Goal: Information Seeking & Learning: Learn about a topic

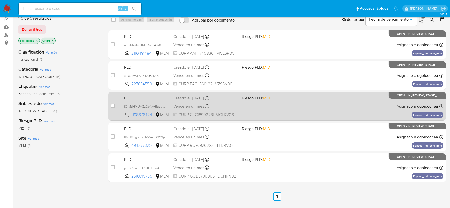
scroll to position [75, 0]
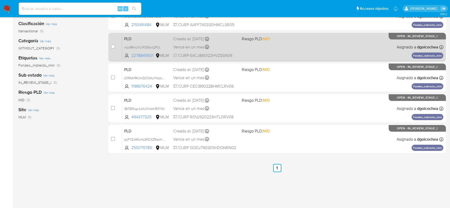
click at [132, 37] on span "PLD" at bounding box center [146, 38] width 45 height 7
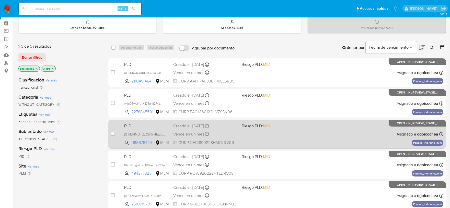
scroll to position [18, 0]
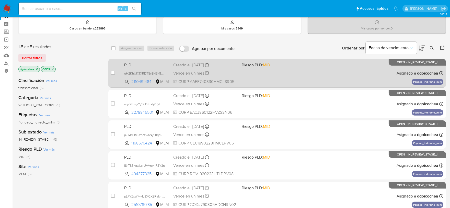
click at [132, 66] on span "PLD" at bounding box center [146, 64] width 45 height 7
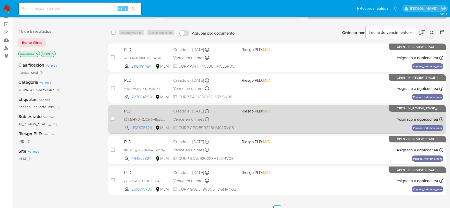
scroll to position [75, 0]
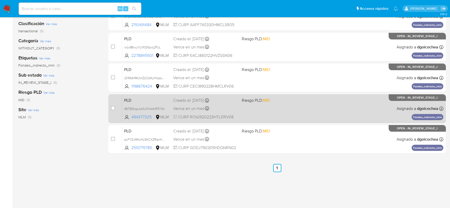
click at [127, 99] on span "PLD" at bounding box center [146, 99] width 45 height 7
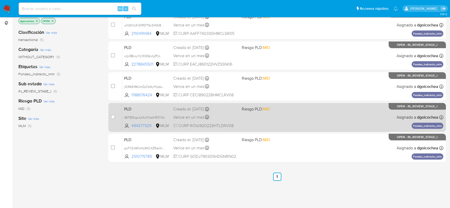
scroll to position [85, 0]
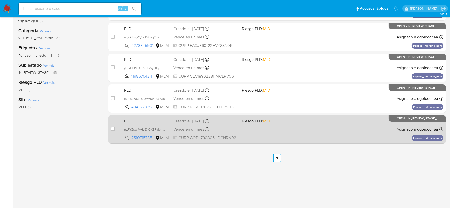
click at [126, 119] on span "PLD" at bounding box center [146, 120] width 45 height 7
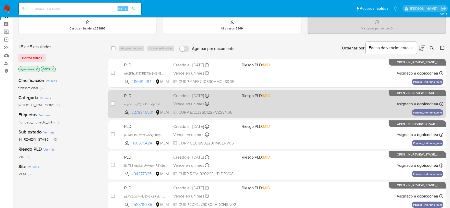
scroll to position [28, 0]
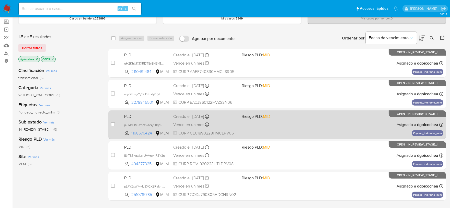
click at [127, 114] on span "PLD" at bounding box center [146, 116] width 45 height 7
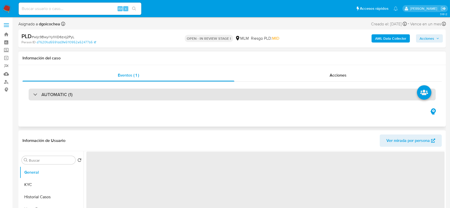
click at [54, 98] on div "AUTOMATIC (1)" at bounding box center [232, 94] width 407 height 12
select select "10"
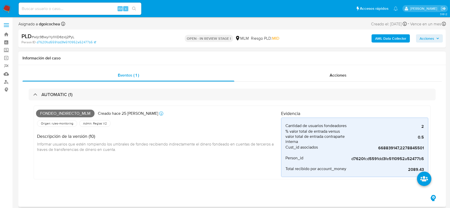
click at [169, 168] on div "Fondeo_indirecto_mlm Creado hace 25 días Creado: 12/09/2025 03:10:08 Origen: ru…" at bounding box center [158, 142] width 245 height 69
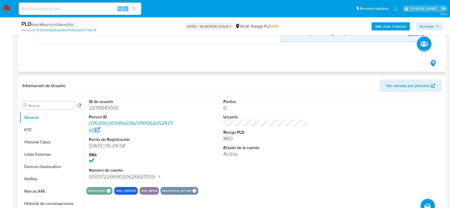
scroll to position [142, 0]
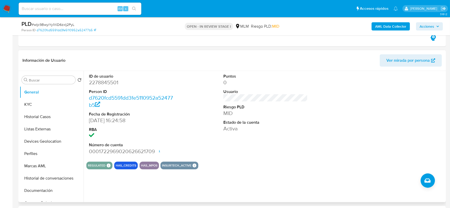
click at [270, 163] on div "REGULATED REGULATED MLM IFPE Evaluation Result COMPLIES User Regulated Date 202…" at bounding box center [265, 165] width 359 height 8
click at [34, 102] on button "KYC" at bounding box center [50, 104] width 60 height 12
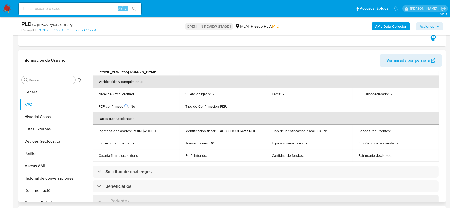
scroll to position [170, 0]
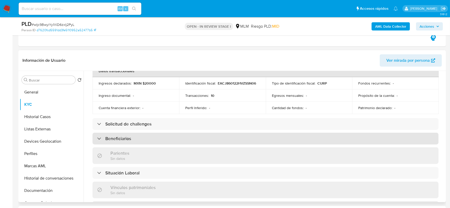
click at [145, 135] on div "Beneficiarios" at bounding box center [266, 138] width 346 height 12
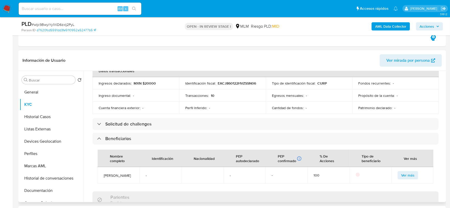
click at [86, 146] on div "Actualizado hace un día Creado: 20/02/2025 14:25:00 Actualizado: 06/10/2025 03:…" at bounding box center [265, 152] width 359 height 478
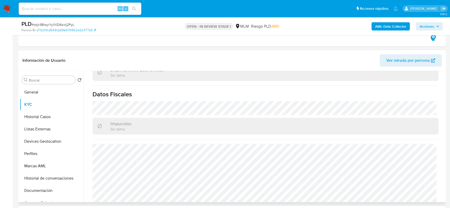
scroll to position [360, 0]
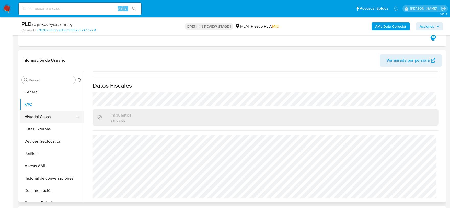
click at [43, 121] on button "Historial Casos" at bounding box center [50, 116] width 60 height 12
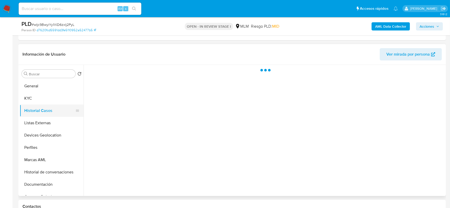
scroll to position [0, 0]
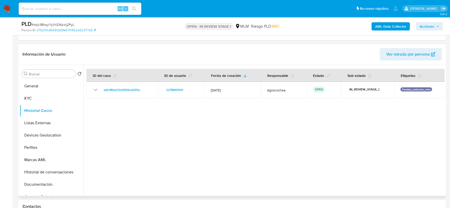
click at [195, 158] on div at bounding box center [264, 130] width 361 height 131
click at [41, 127] on button "Listas Externas" at bounding box center [50, 123] width 60 height 12
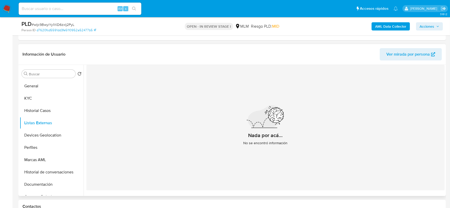
click at [173, 144] on div "Nada por acá... No se encontró información" at bounding box center [265, 127] width 359 height 125
click at [44, 137] on button "Devices Geolocation" at bounding box center [50, 135] width 60 height 12
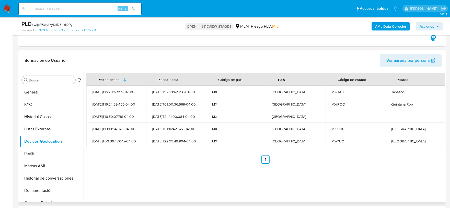
click at [180, 153] on div "Fecha desde Fecha hasta Código de país País Código de estado Estado 2025-07-26T…" at bounding box center [265, 118] width 359 height 91
click at [40, 155] on button "Perfiles" at bounding box center [50, 153] width 60 height 12
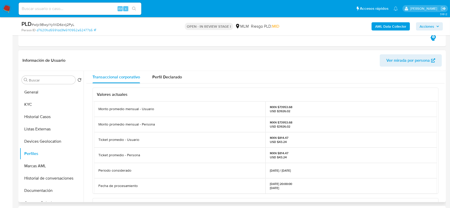
click at [327, 144] on div "MXN $814.47 USD $43.24" at bounding box center [352, 139] width 172 height 15
click at [35, 192] on button "Documentación" at bounding box center [50, 190] width 60 height 12
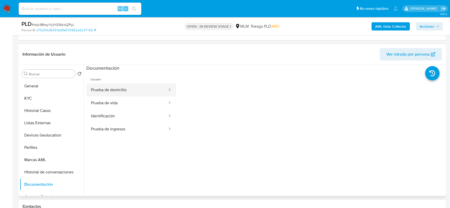
click at [119, 90] on button "Prueba de domicilio" at bounding box center [127, 89] width 82 height 13
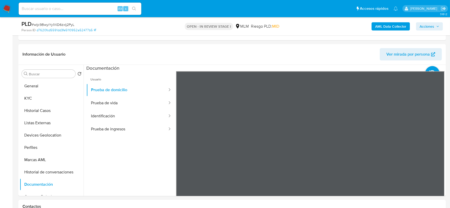
click at [144, 101] on button "Prueba de vida" at bounding box center [127, 102] width 82 height 13
click at [115, 116] on button "Identificación" at bounding box center [127, 115] width 82 height 13
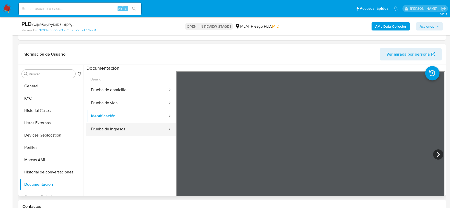
click at [115, 128] on button "Prueba de ingresos" at bounding box center [127, 129] width 82 height 13
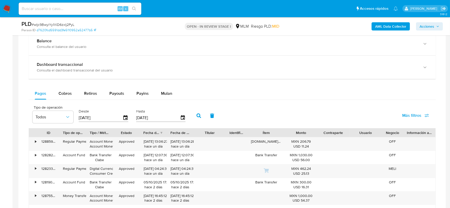
scroll to position [428, 0]
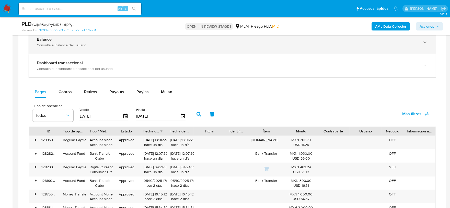
click at [94, 37] on div "Balance Consulta el balance del usuario" at bounding box center [232, 41] width 407 height 23
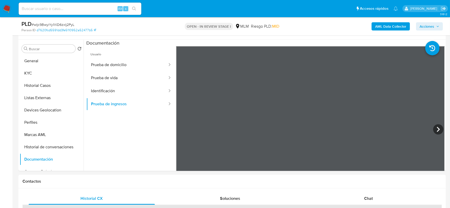
scroll to position [144, 0]
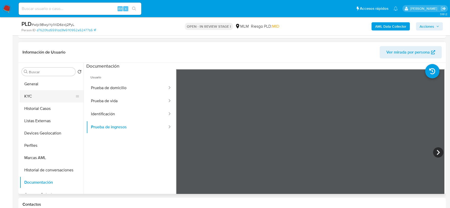
click at [36, 96] on button "KYC" at bounding box center [50, 96] width 60 height 12
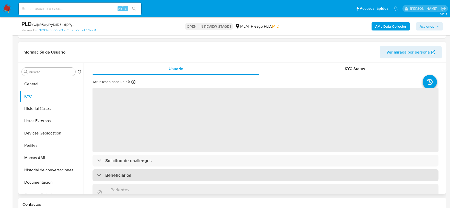
click at [146, 172] on div "Beneficiarios" at bounding box center [266, 175] width 346 height 12
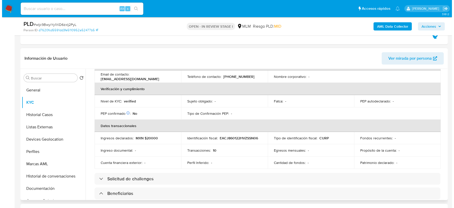
scroll to position [170, 0]
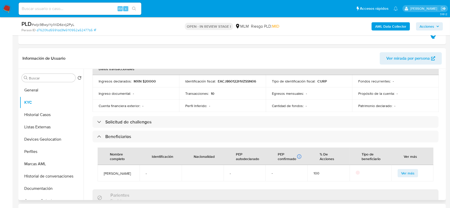
click at [410, 172] on span "Ver más" at bounding box center [408, 172] width 13 height 7
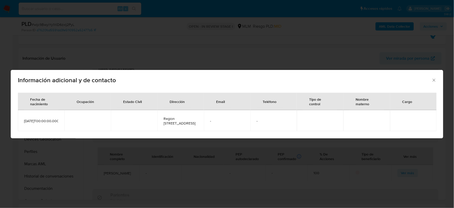
click at [186, 118] on span "Region 236 manzana 37 lote 14 calle 114" at bounding box center [181, 120] width 34 height 9
copy span "Region 236 manzana 37 lote 14 calle 114"
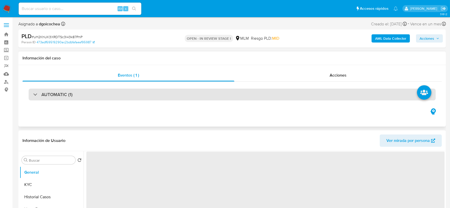
click at [62, 91] on div "AUTOMATIC (1)" at bounding box center [232, 94] width 407 height 12
select select "10"
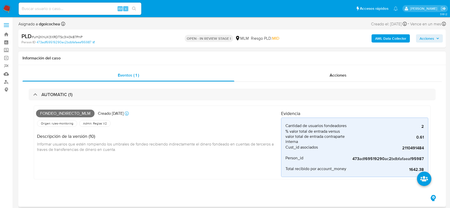
click at [196, 164] on div "Fondeo_indirecto_mlm Creado hace 25 días Creado: 12/09/2025 03:13:15 Origen: ru…" at bounding box center [158, 142] width 245 height 69
click at [124, 166] on div "Fondeo_indirecto_mlm Creado hace 25 días Creado: 12/09/2025 03:13:15 Origen: ru…" at bounding box center [158, 142] width 245 height 69
click at [206, 163] on div "Fondeo_indirecto_mlm Creado hace 25 días Creado: 12/09/2025 03:13:15 Origen: ru…" at bounding box center [158, 142] width 245 height 69
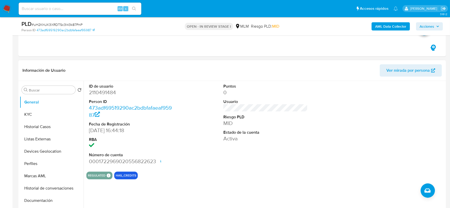
scroll to position [142, 0]
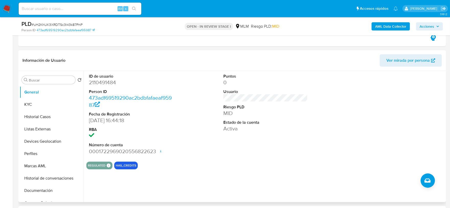
click at [237, 153] on div "Puntos 0 Usuario Riesgo PLD MID Estado de la cuenta Activa" at bounding box center [266, 114] width 90 height 86
click at [39, 105] on button "KYC" at bounding box center [50, 104] width 60 height 12
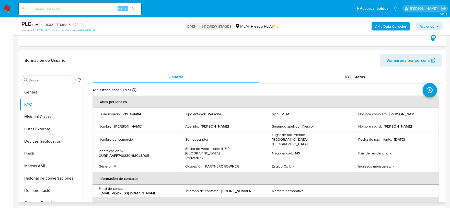
click at [111, 148] on p "Identificación CIC: 227940936 :" at bounding box center [112, 150] width 26 height 5
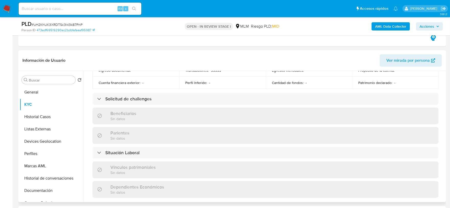
scroll to position [203, 0]
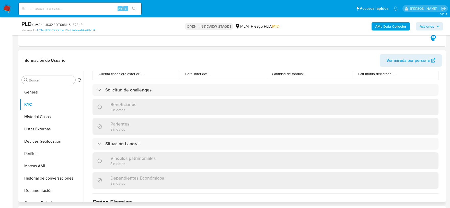
click at [85, 90] on div "Usuario KYC Status Actualizado hace 18 días Creado: 20/11/2024 14:44:20 Actuali…" at bounding box center [264, 136] width 361 height 131
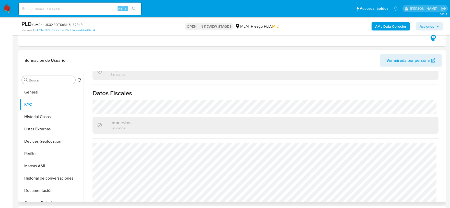
scroll to position [316, 0]
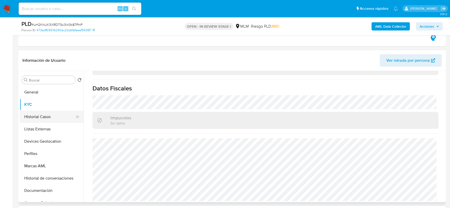
click at [34, 112] on button "Historial Casos" at bounding box center [50, 116] width 60 height 12
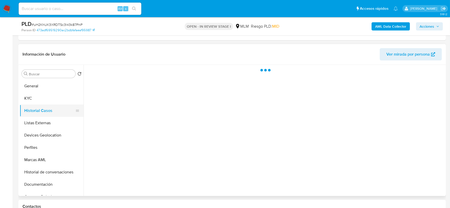
scroll to position [0, 0]
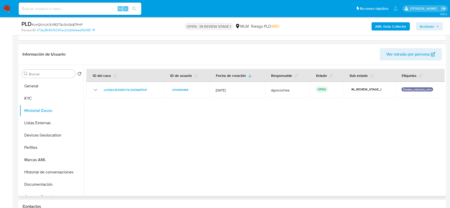
click at [245, 155] on div at bounding box center [264, 130] width 361 height 131
click at [47, 121] on button "Listas Externas" at bounding box center [50, 123] width 60 height 12
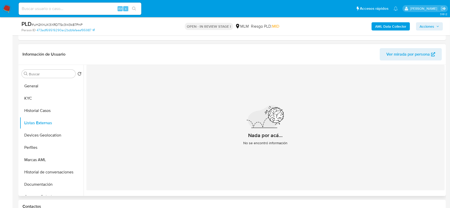
click at [133, 129] on div "Nada por acá... No se encontró información" at bounding box center [265, 127] width 359 height 125
click at [52, 135] on button "Devices Geolocation" at bounding box center [50, 135] width 60 height 12
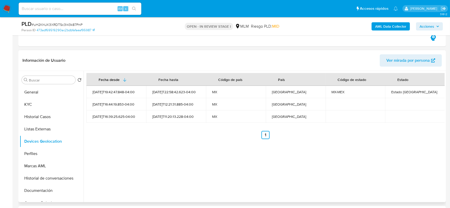
click at [206, 164] on div "Fecha desde Fecha hasta Código de país País Código de estado Estado 2025-01-15T…" at bounding box center [264, 136] width 361 height 131
click at [36, 153] on button "Perfiles" at bounding box center [50, 153] width 60 height 12
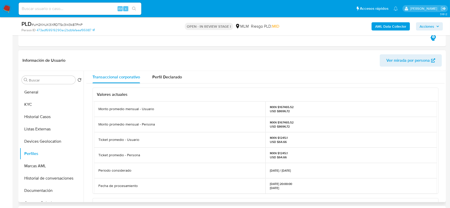
click at [98, 156] on p "Ticket promedio - Persona" at bounding box center [119, 154] width 42 height 5
click at [50, 170] on button "Marcas AML" at bounding box center [50, 166] width 60 height 12
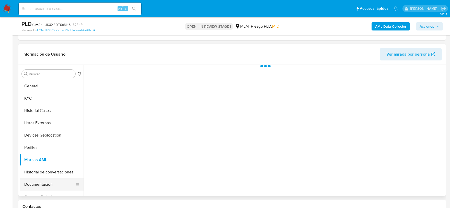
click at [49, 182] on button "Documentación" at bounding box center [50, 184] width 60 height 12
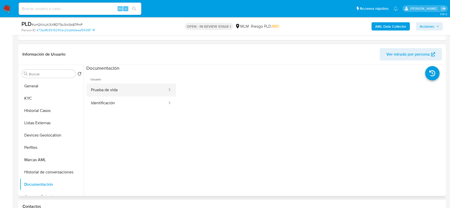
click at [122, 87] on button "Prueba de vida" at bounding box center [127, 89] width 82 height 13
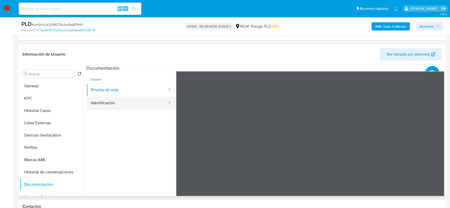
click at [130, 108] on button "Identificación" at bounding box center [127, 102] width 82 height 13
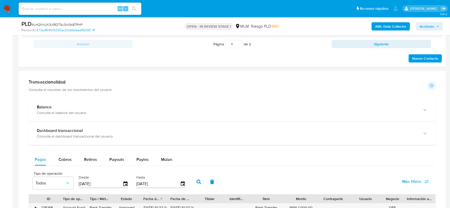
scroll to position [412, 0]
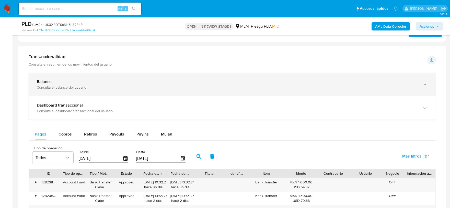
click at [170, 90] on div "Balance Consulta el balance del usuario" at bounding box center [232, 84] width 407 height 23
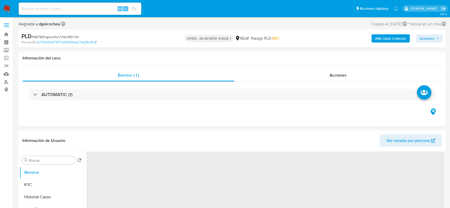
select select "10"
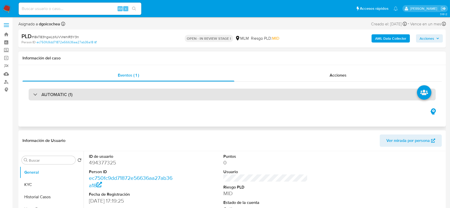
click at [62, 97] on div "AUTOMATIC (1)" at bounding box center [232, 94] width 407 height 12
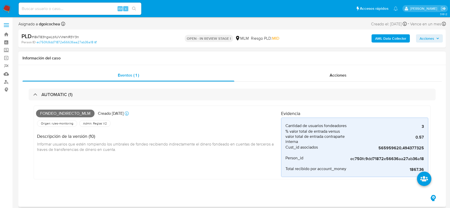
click at [230, 177] on div "Fondeo_indirecto_mlm Creado [DATE] Creado: [DATE] 03:04:38 Origen: rules-monito…" at bounding box center [232, 142] width 397 height 74
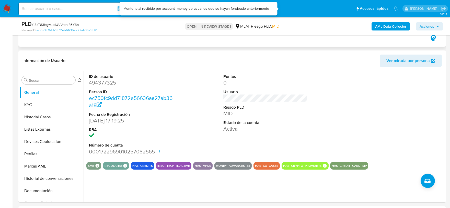
scroll to position [142, 0]
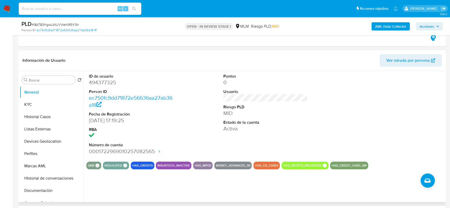
click at [310, 122] on div "ID de usuario 494377325 Person ID ec750fc9dd71872e56636aa27ab36a18 Fecha de Reg…" at bounding box center [265, 114] width 359 height 86
click at [32, 104] on button "KYC" at bounding box center [50, 104] width 60 height 12
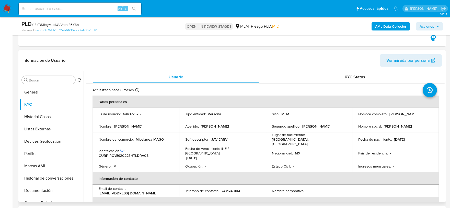
click at [158, 129] on td "Nombre : Javier" at bounding box center [136, 126] width 87 height 12
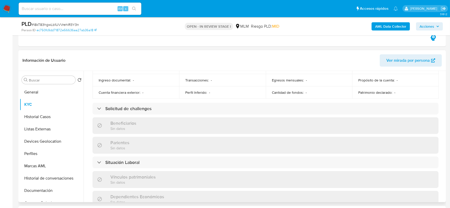
scroll to position [170, 0]
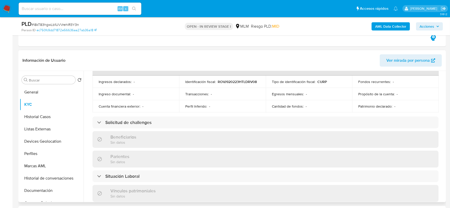
click at [90, 94] on div "Actualizado hace 8 meses Creado: 16/06/2020 20:10:23 Actualizado: 31/01/2025 22…" at bounding box center [265, 132] width 359 height 438
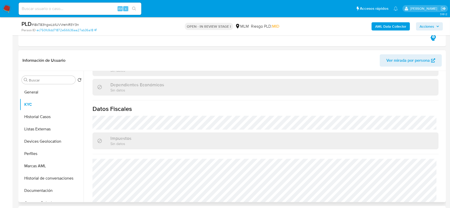
scroll to position [316, 0]
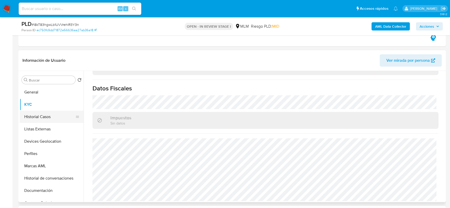
click at [45, 118] on button "Historial Casos" at bounding box center [50, 116] width 60 height 12
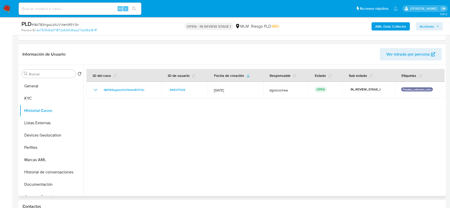
click at [232, 162] on div at bounding box center [264, 130] width 361 height 131
click at [30, 124] on button "Listas Externas" at bounding box center [50, 123] width 60 height 12
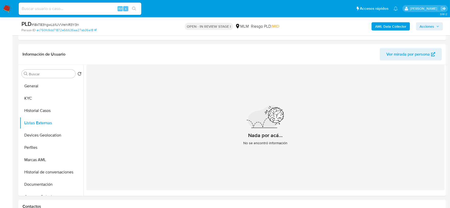
click at [199, 143] on div "Nada por acá... No se encontró información" at bounding box center [265, 127] width 359 height 125
click at [46, 135] on button "Devices Geolocation" at bounding box center [50, 135] width 60 height 12
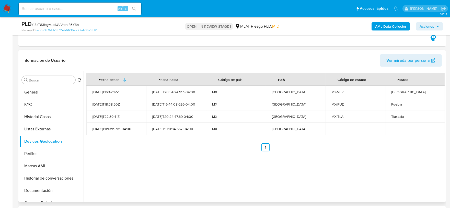
click at [193, 159] on div "Fecha desde Fecha hasta Código de país País Código de estado Estado 2021-12-25T…" at bounding box center [264, 136] width 361 height 131
click at [47, 151] on button "Perfiles" at bounding box center [50, 153] width 60 height 12
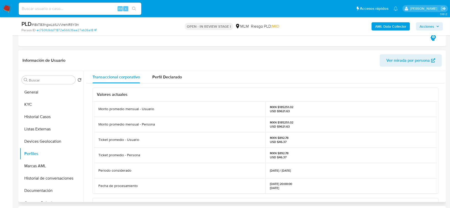
click at [87, 152] on div "Valores actuales Monto promedio mensual - Usuario MXN $185251.02 USD $9621.63 M…" at bounding box center [265, 202] width 359 height 238
click at [35, 191] on button "Documentación" at bounding box center [50, 190] width 60 height 12
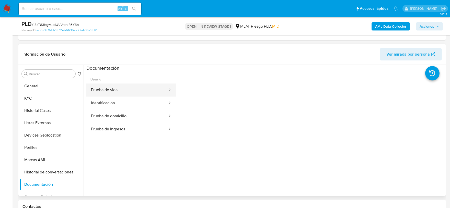
click at [129, 87] on button "Prueba de vida" at bounding box center [127, 89] width 82 height 13
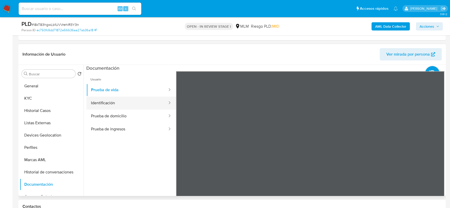
click at [137, 106] on button "Identificación" at bounding box center [127, 102] width 82 height 13
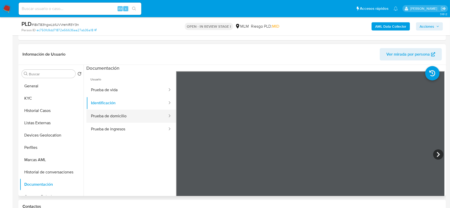
click at [119, 116] on button "Prueba de domicilio" at bounding box center [127, 115] width 82 height 13
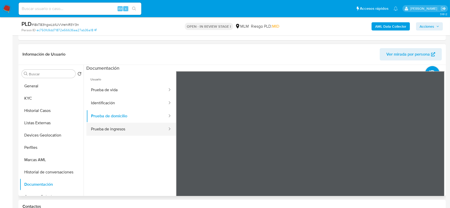
click at [119, 133] on button "Prueba de ingresos" at bounding box center [127, 129] width 82 height 13
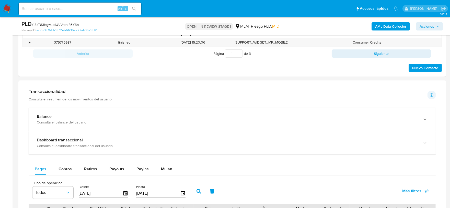
scroll to position [391, 0]
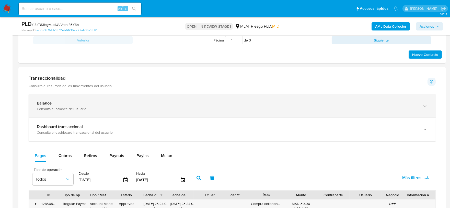
click at [234, 113] on div "Balance Consulta el balance del usuario" at bounding box center [232, 105] width 407 height 23
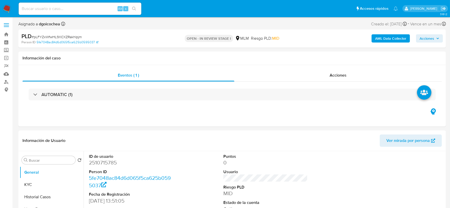
select select "10"
click at [351, 153] on div "ID de usuario 2510715785 Person ID 5fe7048ac84d6d065f5ca625b0595037 Fecha de Re…" at bounding box center [265, 194] width 359 height 86
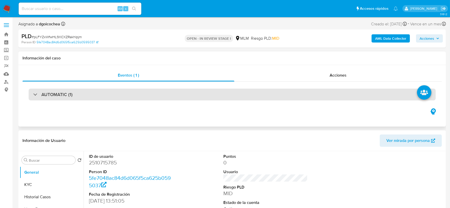
click at [72, 91] on div "AUTOMATIC (1)" at bounding box center [232, 94] width 407 height 12
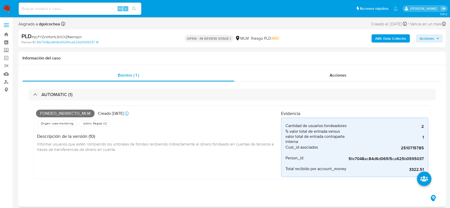
click at [250, 148] on div "Descripción de la versión (10) Informar usuarios que estén rompiendo los umbral…" at bounding box center [158, 142] width 245 height 29
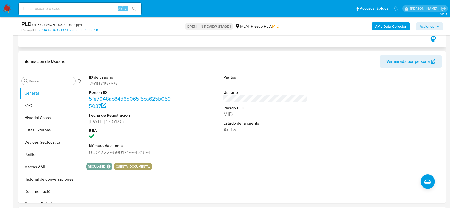
scroll to position [142, 0]
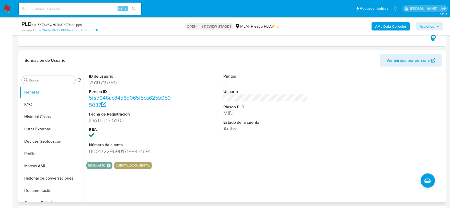
click at [156, 130] on dt "RBA" at bounding box center [131, 130] width 85 height 6
click at [35, 105] on button "KYC" at bounding box center [50, 104] width 60 height 12
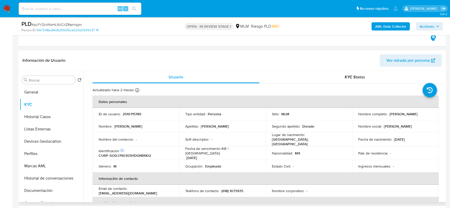
click at [112, 146] on td "Identificación CIC: 178798664 : CURP GODJ790305HDGNRN02" at bounding box center [136, 153] width 87 height 14
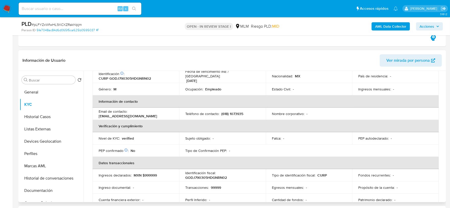
scroll to position [199, 0]
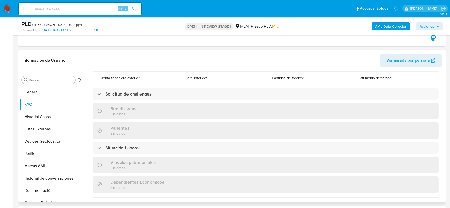
click at [89, 95] on div "Actualizado [DATE] Creado: [DATE] 12:51:06 Actualizado: [DATE] 03:16:55 Datos p…" at bounding box center [265, 104] width 359 height 438
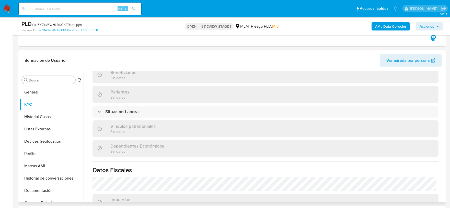
scroll to position [316, 0]
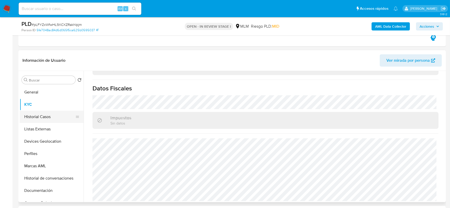
click at [50, 117] on button "Historial Casos" at bounding box center [50, 116] width 60 height 12
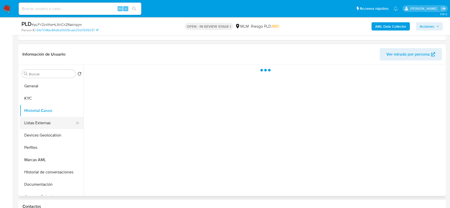
scroll to position [0, 0]
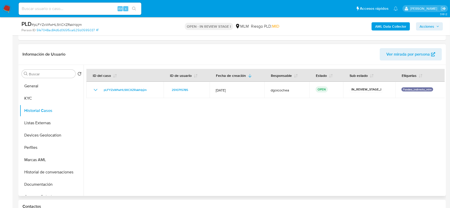
click at [199, 133] on div at bounding box center [264, 130] width 361 height 131
click at [50, 125] on button "Listas Externas" at bounding box center [50, 123] width 60 height 12
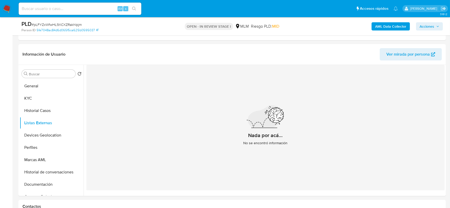
click at [199, 150] on div "Nada por acá... No se encontró información" at bounding box center [265, 127] width 359 height 125
click at [55, 135] on button "Devices Geolocation" at bounding box center [50, 135] width 60 height 12
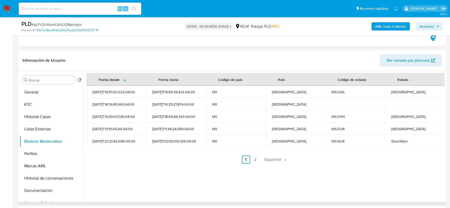
click at [181, 161] on ul "Anterior 1 2 Siguiente" at bounding box center [265, 159] width 359 height 8
click at [274, 157] on span "Siguiente" at bounding box center [273, 159] width 17 height 4
click at [274, 157] on div "Fecha desde Fecha hasta Código de país País Código de estado Estado 2025-07-15T…" at bounding box center [264, 136] width 361 height 131
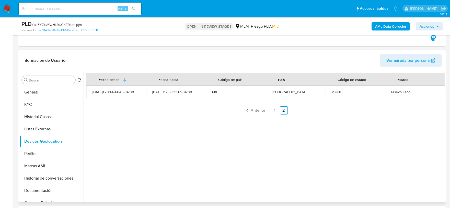
click at [262, 178] on div "Fecha desde Fecha hasta Código de país País Código de estado Estado 2025-08-09T…" at bounding box center [264, 136] width 361 height 131
click at [37, 153] on button "Perfiles" at bounding box center [50, 153] width 60 height 12
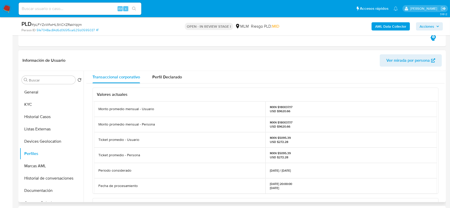
click at [88, 149] on div "Valores actuales Monto promedio mensual - Usuario MXN $180037.17 USD $9620.66 M…" at bounding box center [265, 202] width 359 height 238
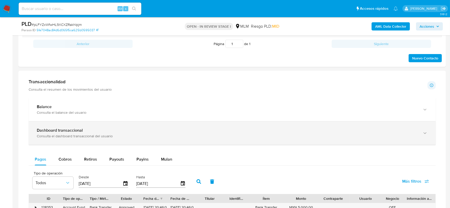
scroll to position [398, 0]
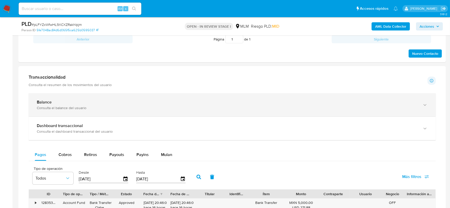
click at [69, 110] on div "Consulta el balance del usuario" at bounding box center [227, 107] width 381 height 5
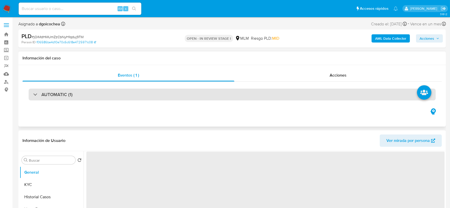
click at [60, 92] on h3 "AUTOMATIC (1)" at bounding box center [56, 95] width 31 height 6
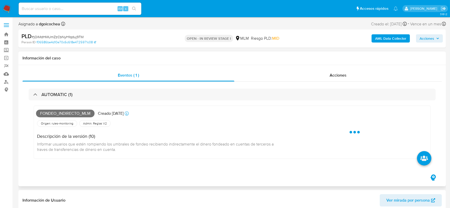
select select "10"
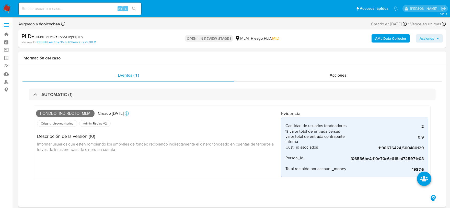
click at [152, 160] on div "Fondeo_indirecto_mlm Creado [DATE] Creado: [DATE] 03:04:55 Origen: rules-monito…" at bounding box center [158, 142] width 245 height 69
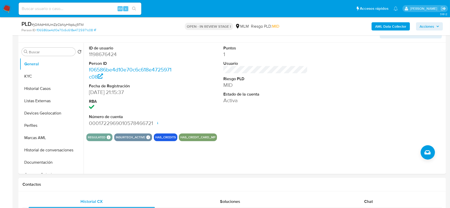
scroll to position [170, 0]
click at [286, 115] on div "Puntos 1 Usuario Riesgo PLD MID Estado de la cuenta Activa" at bounding box center [266, 85] width 90 height 86
click at [41, 77] on button "KYC" at bounding box center [50, 76] width 60 height 12
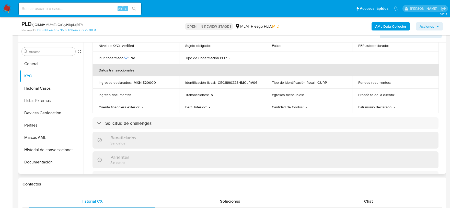
scroll to position [142, 0]
click at [91, 77] on div "Actualizado [DATE] Creado: [DATE] 20:15:49 Actualizado: [DATE] 19:29:44 Datos p…" at bounding box center [265, 132] width 359 height 438
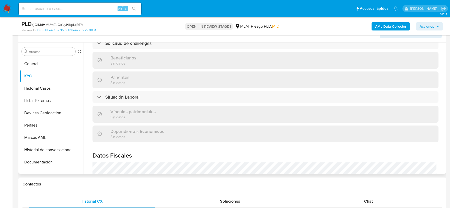
scroll to position [316, 0]
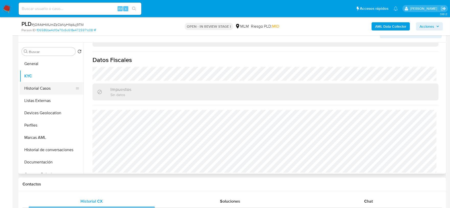
click at [47, 88] on button "Historial Casos" at bounding box center [50, 88] width 60 height 12
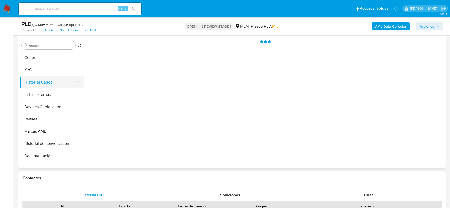
scroll to position [0, 0]
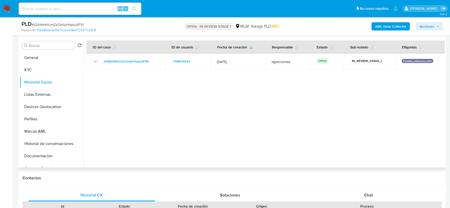
click at [213, 153] on div at bounding box center [264, 101] width 361 height 131
click at [53, 91] on button "Listas Externas" at bounding box center [50, 94] width 60 height 12
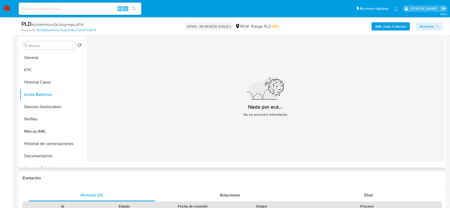
click at [197, 140] on div "Nada por acá... No se encontró información" at bounding box center [265, 98] width 359 height 125
click at [47, 106] on button "Devices Geolocation" at bounding box center [50, 107] width 60 height 12
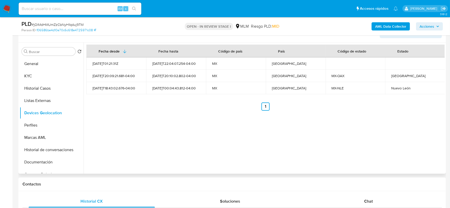
click at [146, 139] on div "Fecha desde [GEOGRAPHIC_DATA] hasta Código de país País Código de estado Estado…" at bounding box center [264, 107] width 361 height 131
click at [50, 125] on button "Perfiles" at bounding box center [50, 125] width 60 height 12
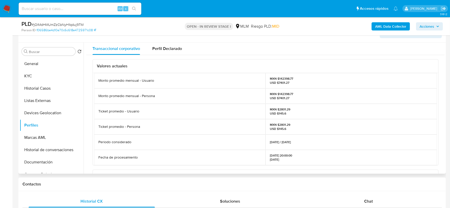
click at [88, 120] on div "Valores actuales Monto promedio mensual - Usuario MXN $142398.77 USD $7401.27 M…" at bounding box center [265, 174] width 359 height 238
click at [51, 161] on button "Documentación" at bounding box center [50, 162] width 60 height 12
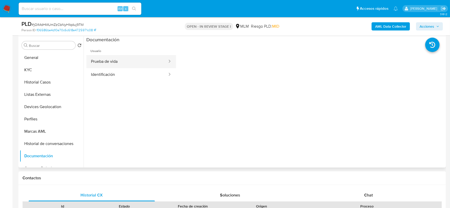
click at [121, 55] on button "Prueba de vida" at bounding box center [127, 61] width 82 height 13
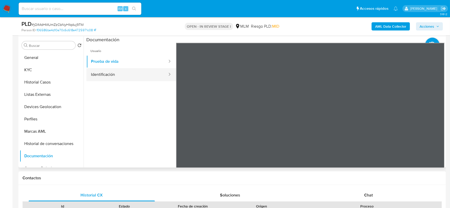
click at [120, 75] on button "Identificación" at bounding box center [127, 74] width 82 height 13
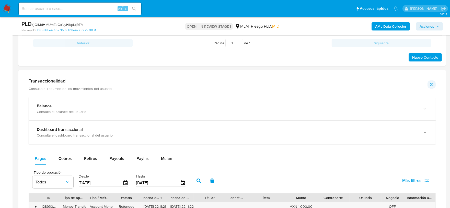
scroll to position [394, 0]
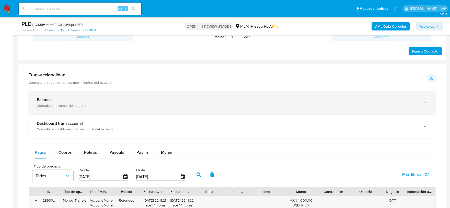
click at [127, 101] on div "Balance" at bounding box center [227, 99] width 381 height 5
